Goal: Navigation & Orientation: Locate item on page

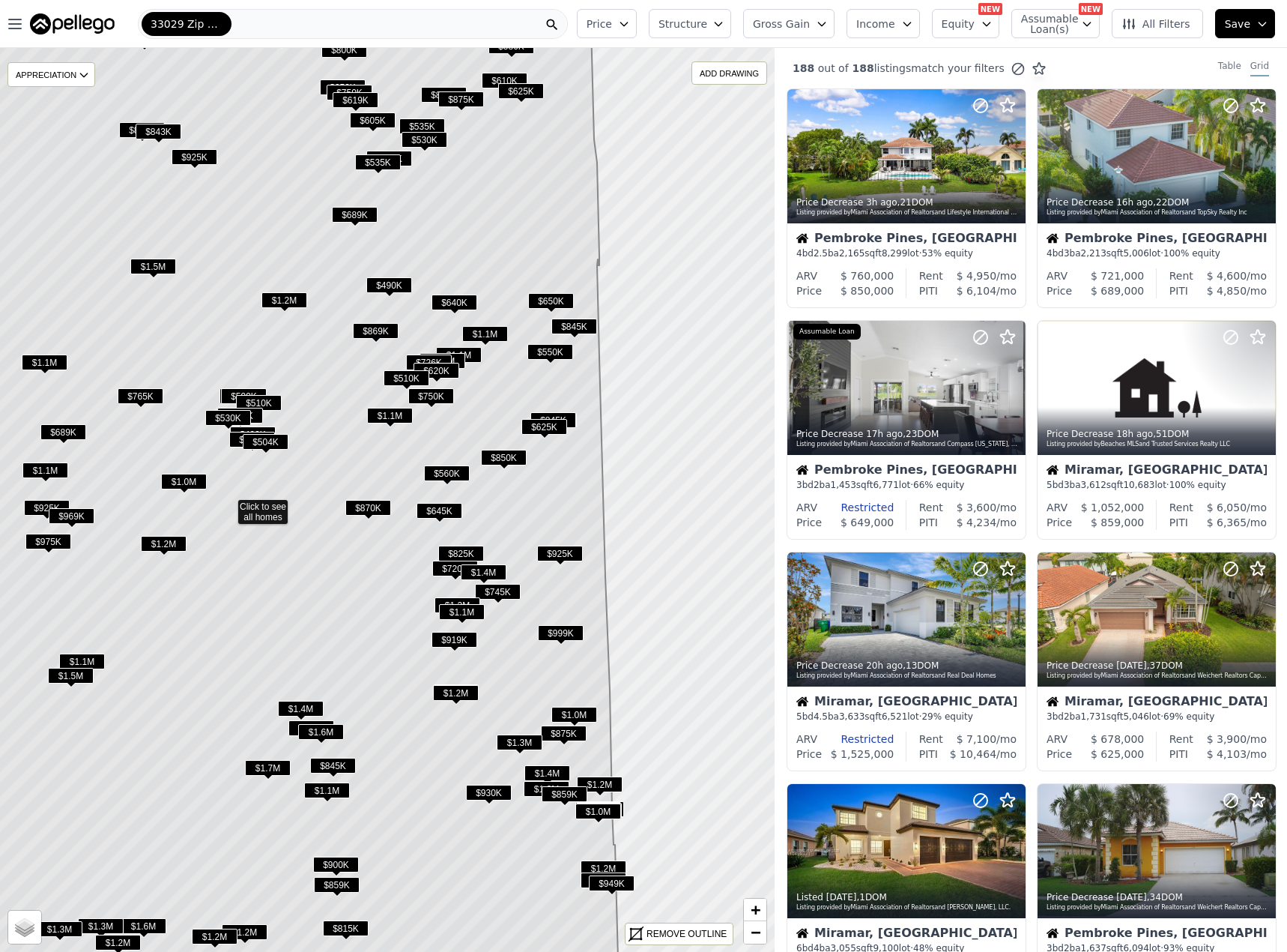
drag, startPoint x: 621, startPoint y: 762, endPoint x: 461, endPoint y: 766, distance: 160.0
click at [461, 766] on icon at bounding box center [189, 464] width 857 height 1008
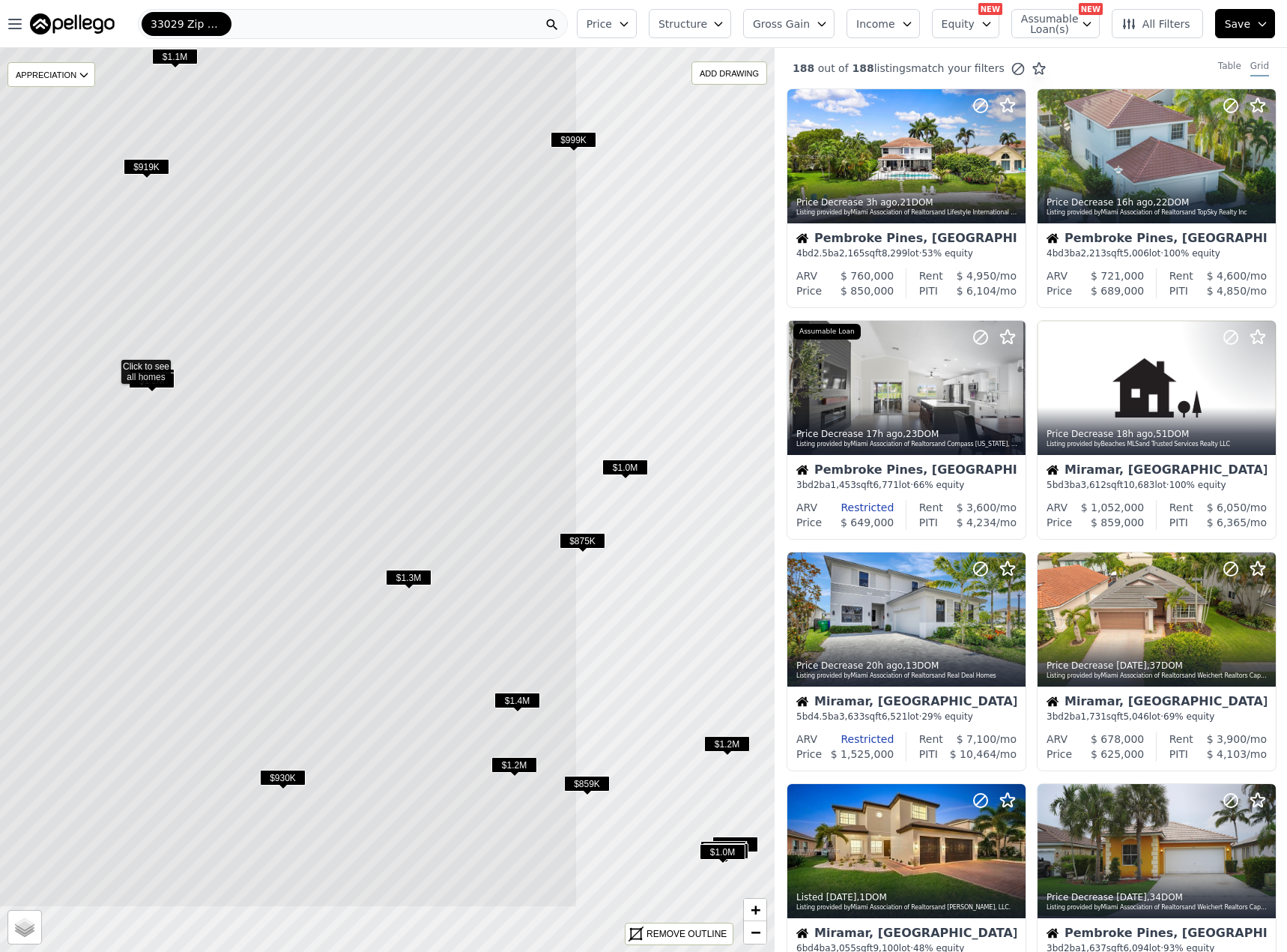
drag, startPoint x: 499, startPoint y: 788, endPoint x: 222, endPoint y: 653, distance: 308.1
click at [222, 653] on icon at bounding box center [111, 363] width 933 height 1088
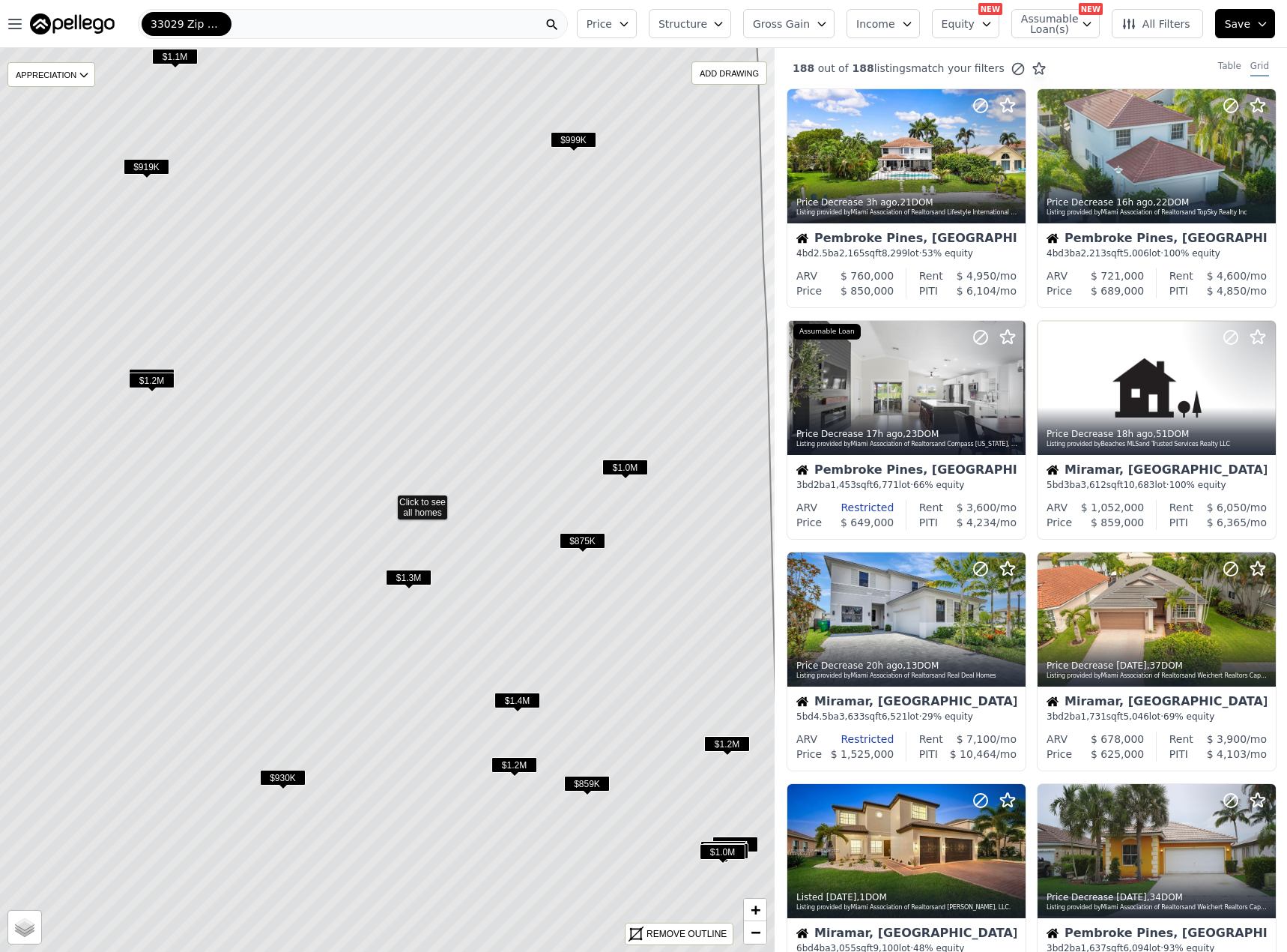
click at [222, 607] on icon at bounding box center [355, 499] width 868 height 1088
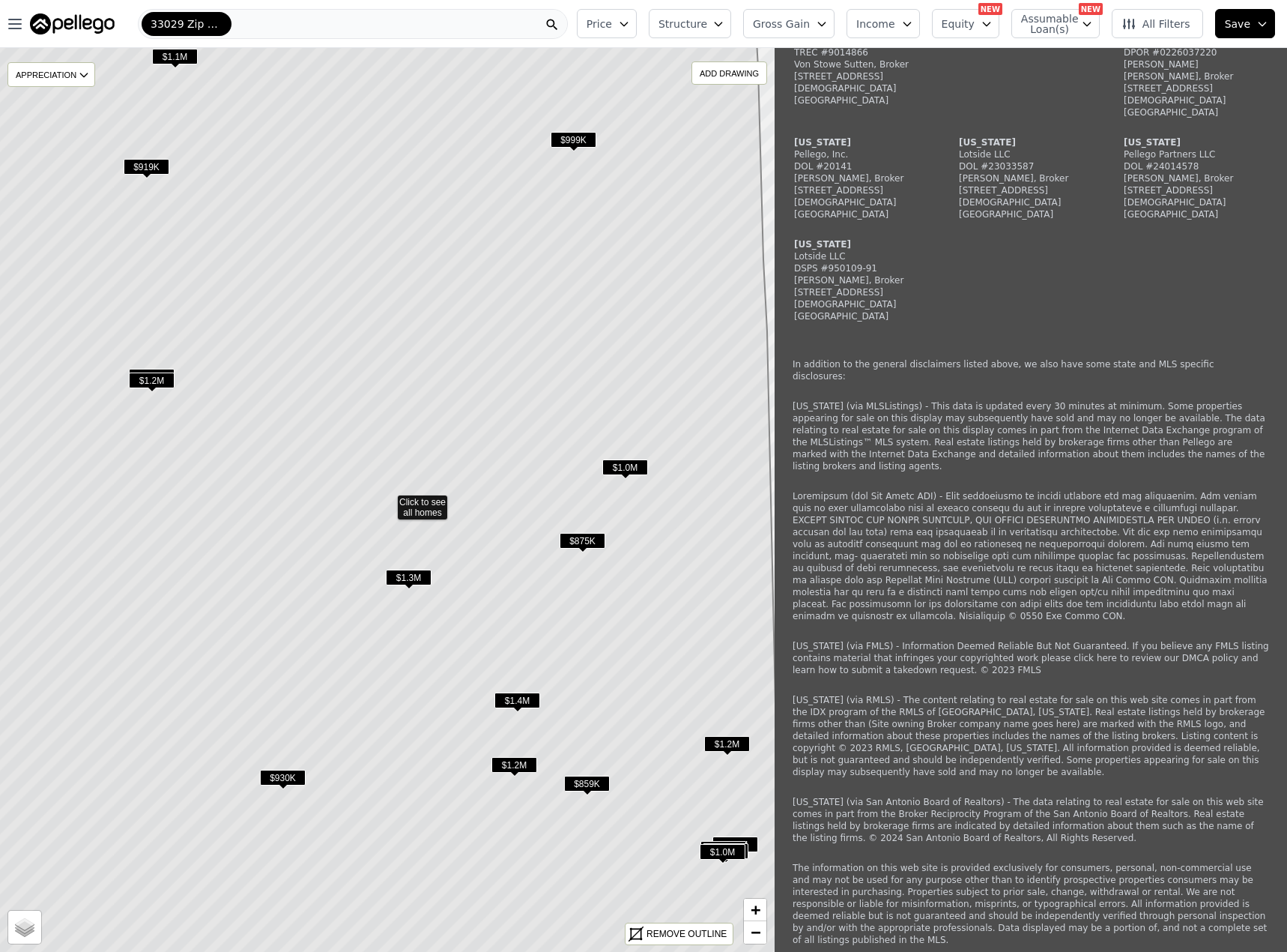
scroll to position [4241, 0]
click at [217, 497] on icon at bounding box center [355, 499] width 868 height 1088
click at [218, 495] on icon at bounding box center [355, 499] width 868 height 1088
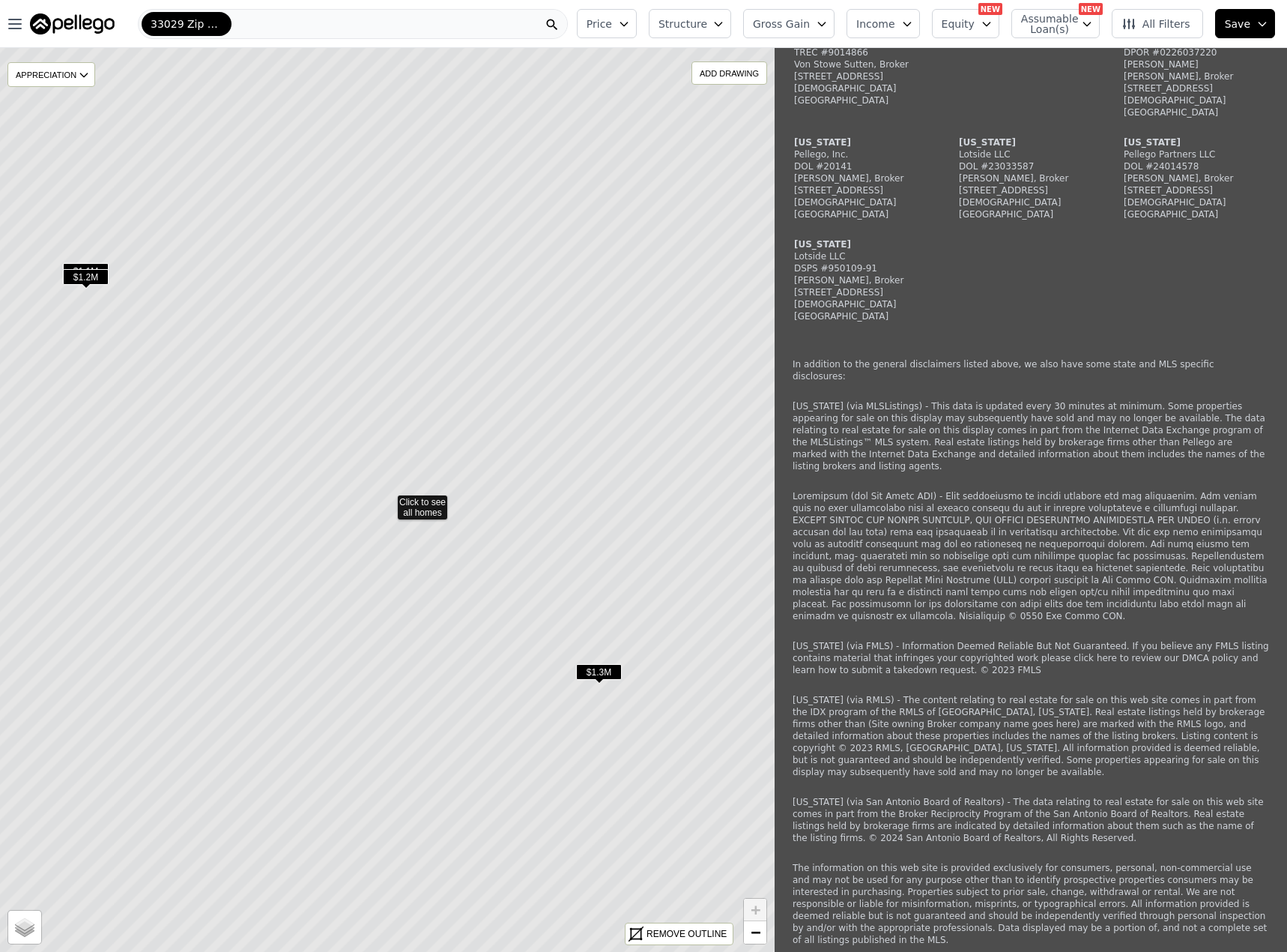
click at [218, 495] on icon at bounding box center [387, 499] width 933 height 1088
click at [309, 494] on icon at bounding box center [387, 499] width 933 height 1088
click at [359, 492] on icon at bounding box center [387, 499] width 933 height 1088
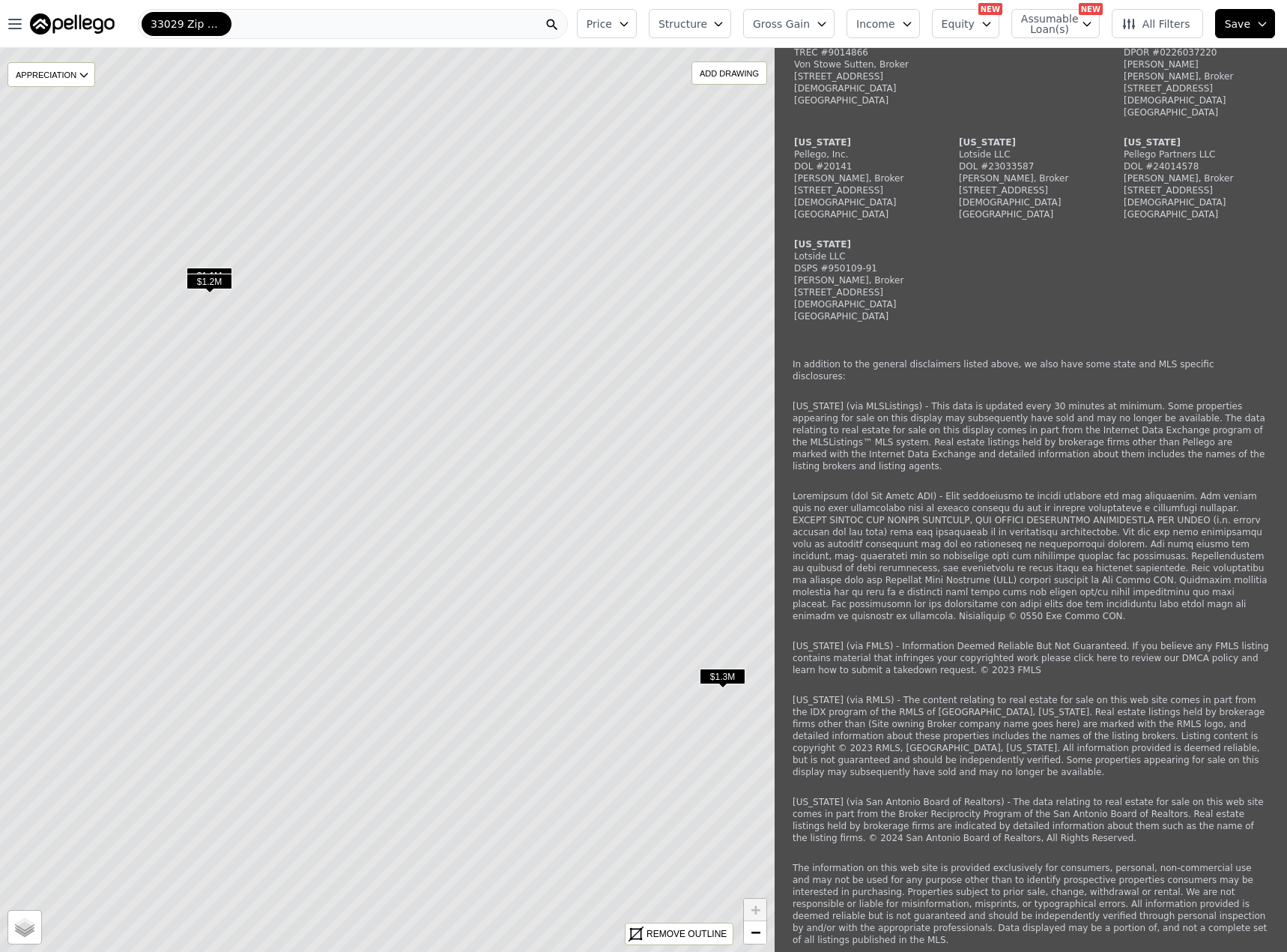
click at [357, 270] on icon at bounding box center [387, 499] width 933 height 1088
click at [214, 256] on icon at bounding box center [387, 499] width 933 height 1088
click at [184, 231] on icon at bounding box center [387, 499] width 933 height 1088
